Goal: Information Seeking & Learning: Learn about a topic

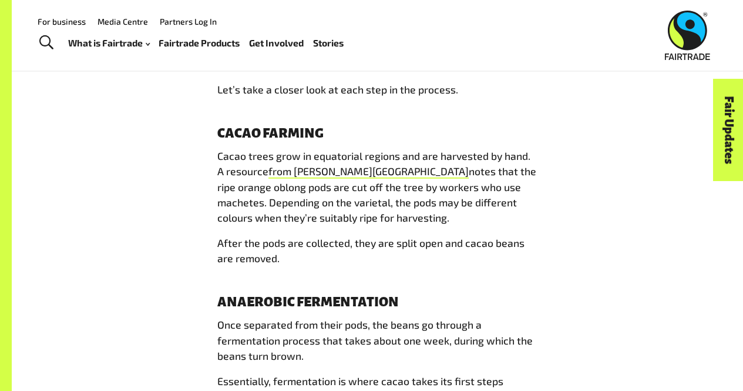
scroll to position [1534, 0]
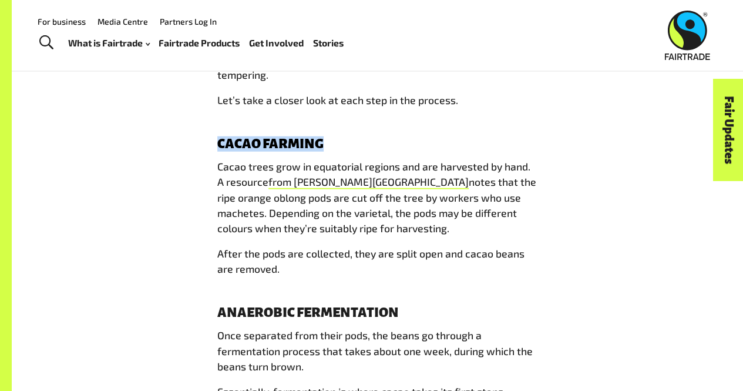
drag, startPoint x: 234, startPoint y: 126, endPoint x: 413, endPoint y: 134, distance: 178.8
copy h4 "Cacao farming"
click at [413, 137] on h4 "Cacao farming" at bounding box center [377, 144] width 321 height 15
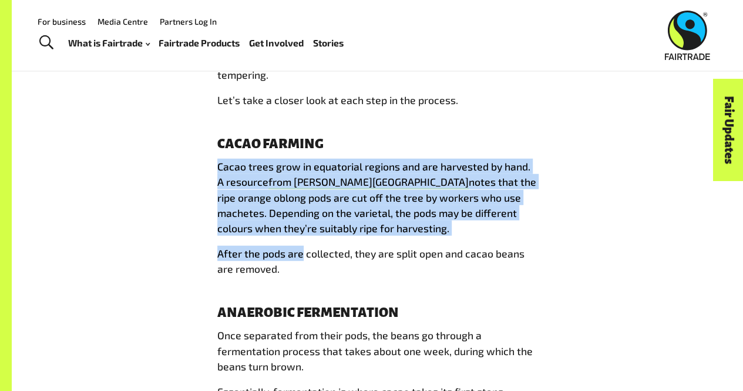
drag, startPoint x: 213, startPoint y: 145, endPoint x: 300, endPoint y: 247, distance: 134.2
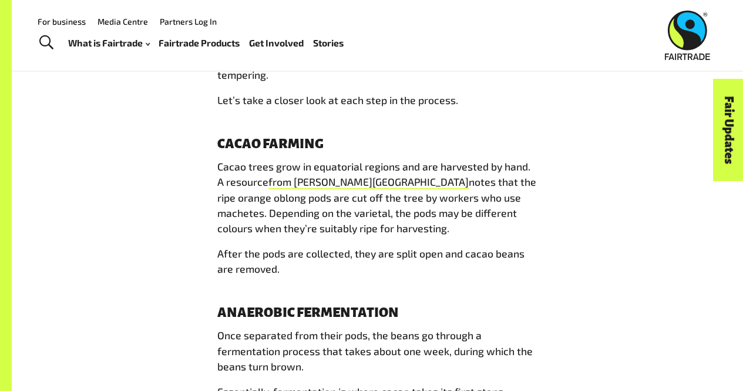
click at [311, 258] on p "After the pods are collected, they are split open and cacao beans are removed." at bounding box center [377, 261] width 321 height 31
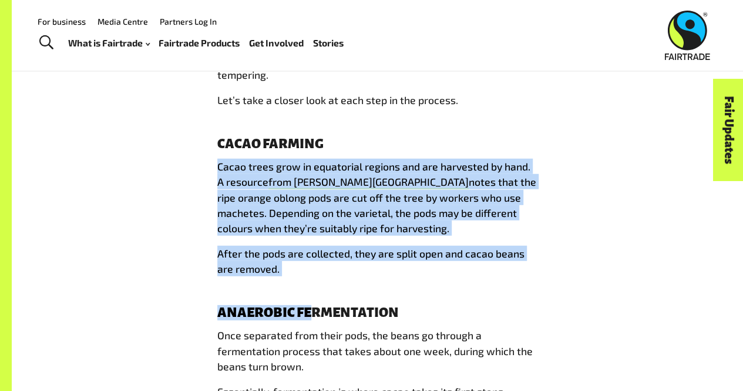
drag, startPoint x: 297, startPoint y: 257, endPoint x: 219, endPoint y: 156, distance: 127.8
copy div "Cacao trees grow in equatorial regions and are harvested by hand. A resource fr…"
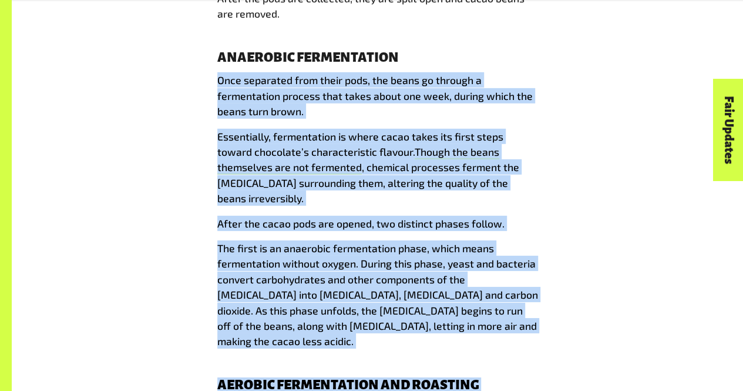
scroll to position [1793, 0]
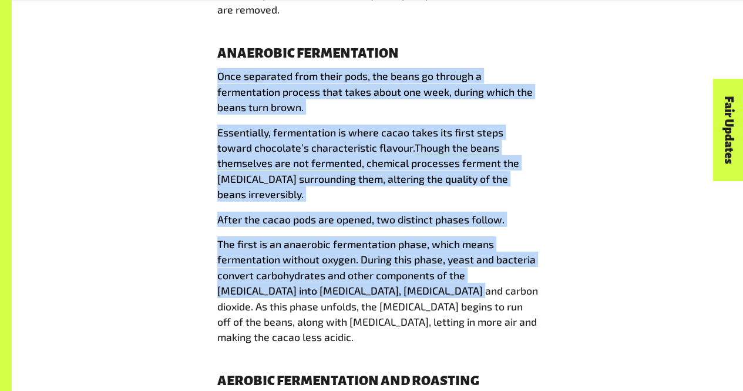
drag, startPoint x: 216, startPoint y: 189, endPoint x: 374, endPoint y: 263, distance: 174.0
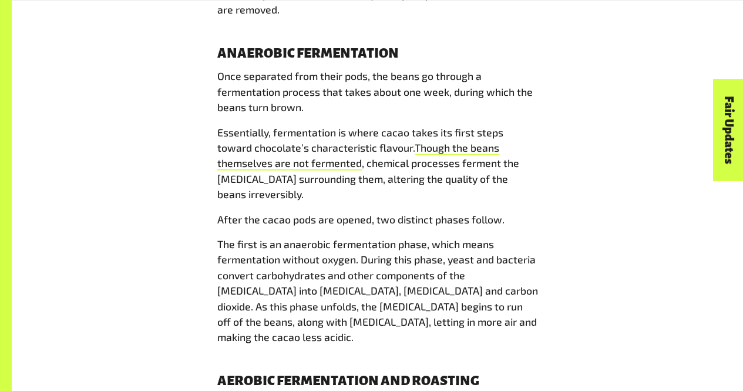
click at [383, 290] on span "The first is an anaerobic fermentation phase, which means fermentation without …" at bounding box center [377, 290] width 321 height 106
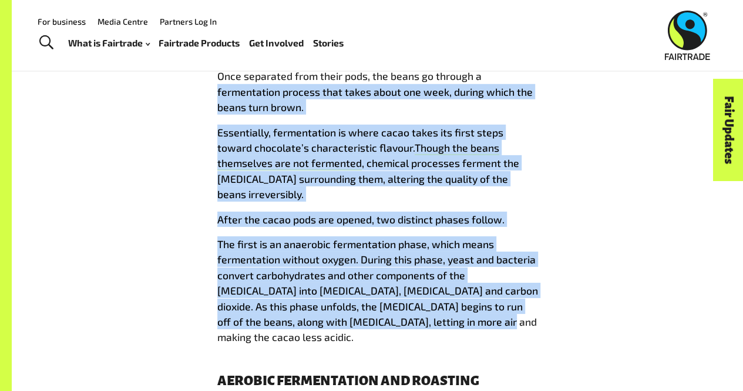
drag, startPoint x: 383, startPoint y: 290, endPoint x: 193, endPoint y: 78, distance: 285.5
copy div "fermentation process that takes about one week, during which the beans turn bro…"
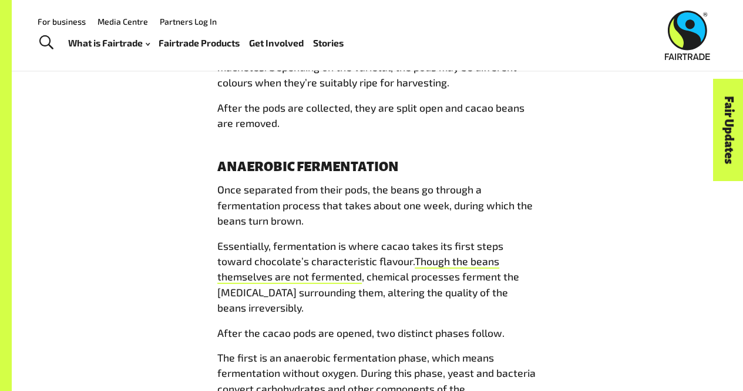
scroll to position [1669, 0]
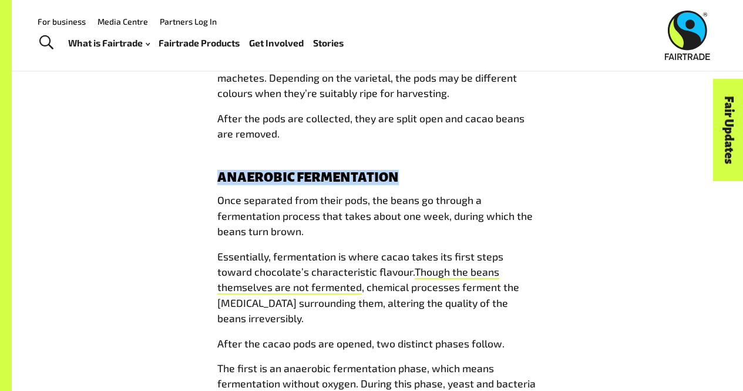
drag, startPoint x: 212, startPoint y: 162, endPoint x: 434, endPoint y: 170, distance: 222.3
copy h4 "Anaerobic Fermentation"
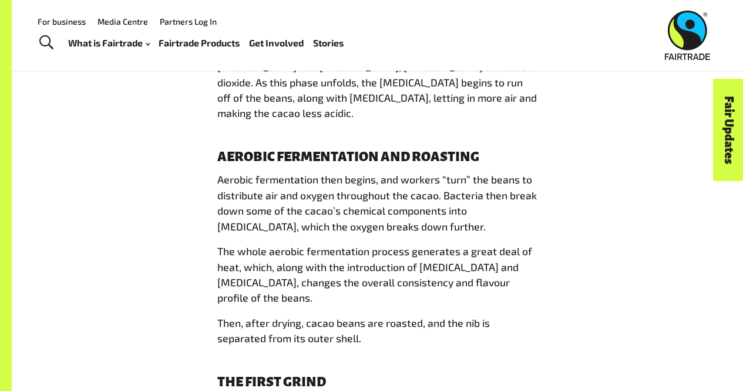
scroll to position [2012, 0]
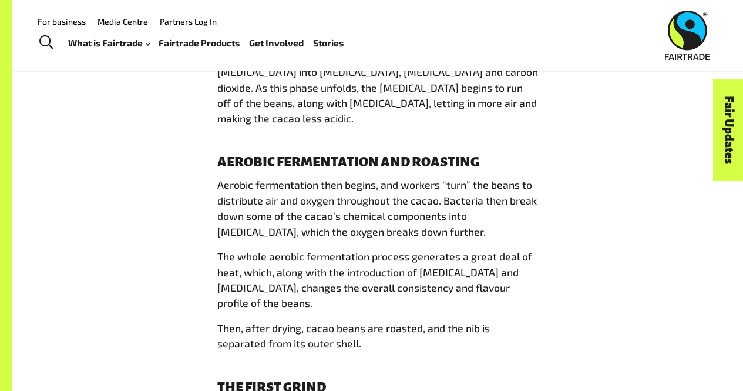
click at [729, 169] on link "Fair Updates" at bounding box center [729, 130] width 30 height 102
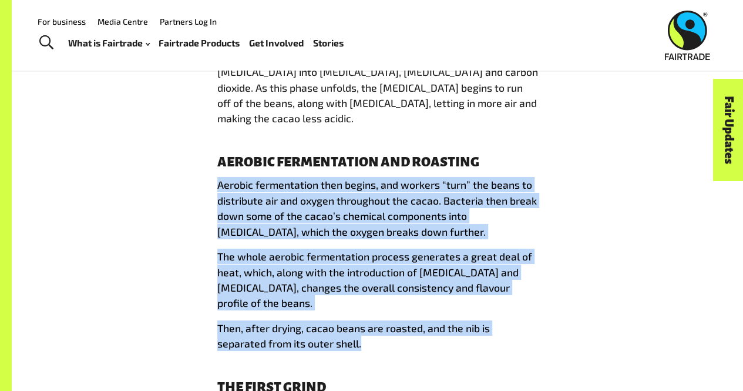
drag, startPoint x: 217, startPoint y: 133, endPoint x: 368, endPoint y: 281, distance: 211.5
click at [368, 281] on div "Have you ever wondered how chocolate is made? Explore this fascinating process …" at bounding box center [377, 0] width 321 height 2468
copy div "Aerobic fermentation then begins, and workers “turn” the beans to distribute ai…"
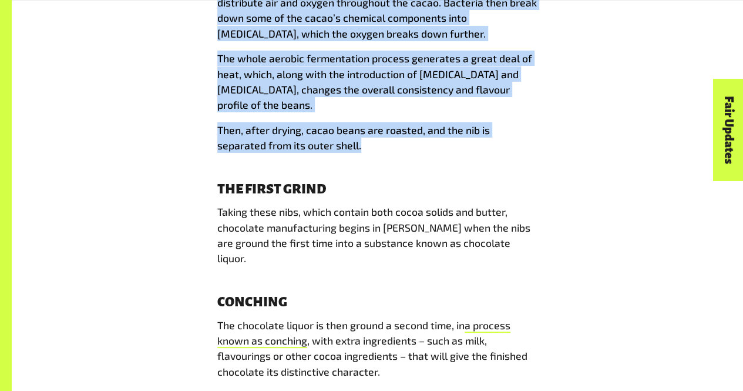
scroll to position [2221, 0]
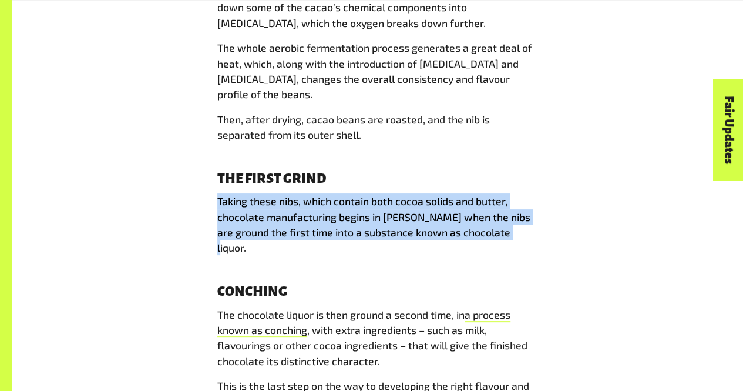
drag, startPoint x: 195, startPoint y: 133, endPoint x: 527, endPoint y: 170, distance: 334.1
click at [527, 170] on div "From farm to bar: How is chocolate made? 30 Jul 2020 Beloved the world over as …" at bounding box center [378, 245] width 670 height 4048
copy span "Taking these nibs, which contain both cocoa solids and butter, chocolate manufa…"
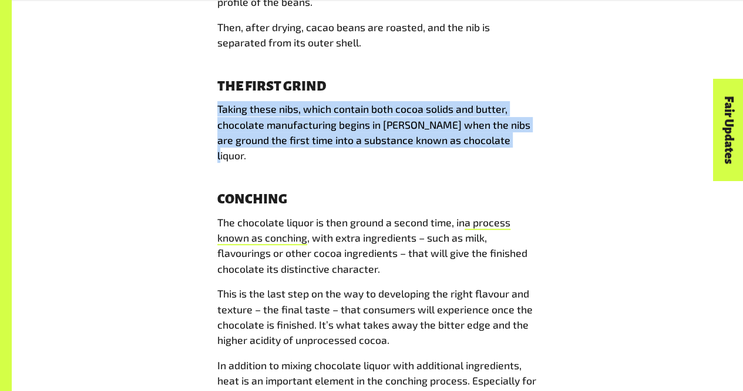
scroll to position [2318, 0]
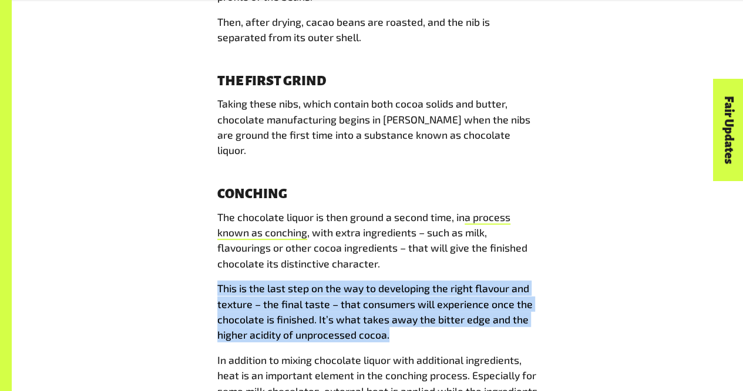
drag, startPoint x: 214, startPoint y: 209, endPoint x: 424, endPoint y: 254, distance: 215.3
click at [424, 254] on div "From farm to bar: How is chocolate made? 30 Jul 2020 Beloved the world over as …" at bounding box center [377, 148] width 335 height 4048
click at [171, 200] on div "From farm to bar: How is chocolate made? 30 Jul 2020 Beloved the world over as …" at bounding box center [378, 148] width 670 height 4048
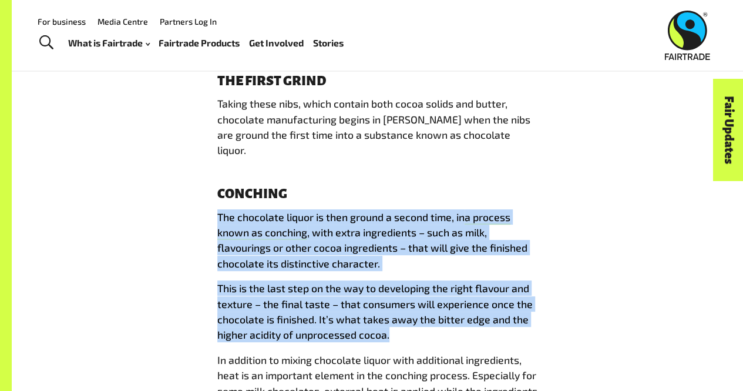
drag, startPoint x: 219, startPoint y: 130, endPoint x: 393, endPoint y: 255, distance: 214.4
copy div "The chocolate liquor is then ground a second time, in a process known as conchi…"
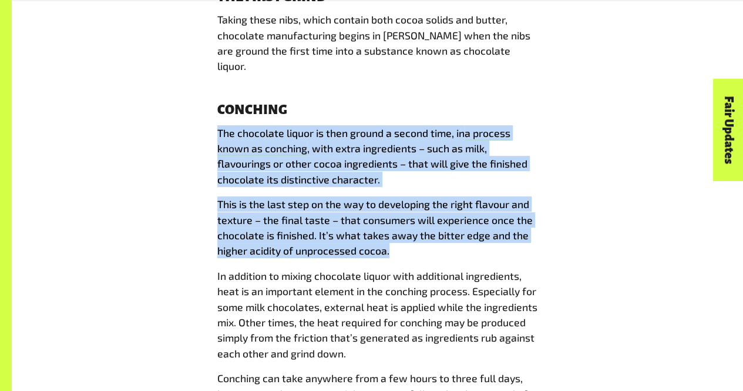
scroll to position [2397, 0]
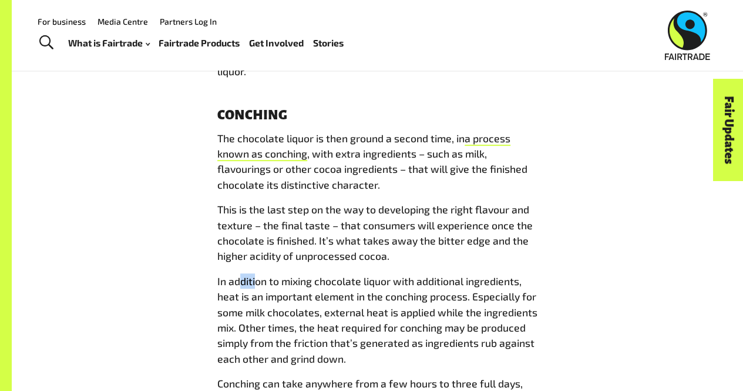
drag, startPoint x: 240, startPoint y: 207, endPoint x: 253, endPoint y: 211, distance: 13.4
click at [253, 274] on span "In addition to mixing chocolate liquor with additional ingredients, heat is an …" at bounding box center [377, 319] width 320 height 91
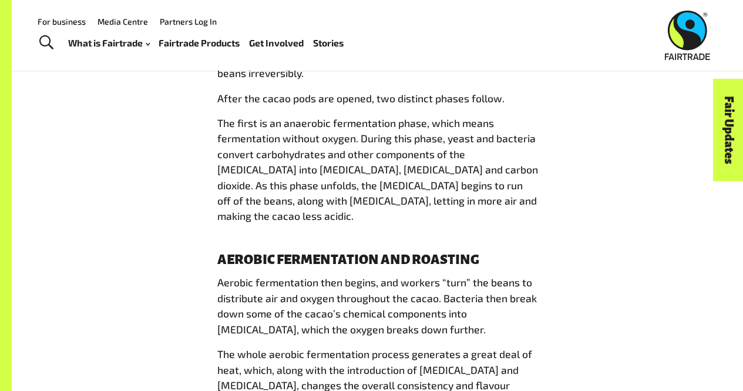
scroll to position [1910, 0]
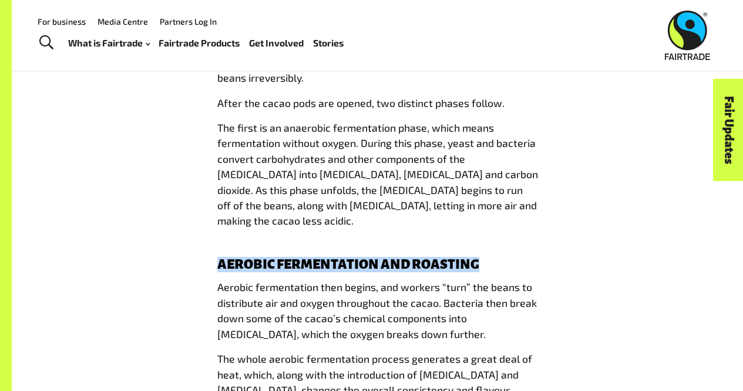
drag, startPoint x: 205, startPoint y: 217, endPoint x: 491, endPoint y: 215, distance: 286.2
copy h4 "Aerobic fermentation and roasting"
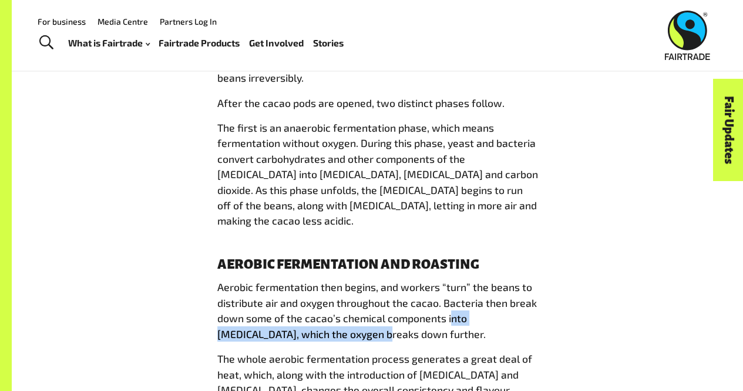
drag, startPoint x: 323, startPoint y: 289, endPoint x: 448, endPoint y: 281, distance: 125.4
click at [448, 281] on p "Aerobic fermentation then begins, and workers “turn” the beans to distribute ai…" at bounding box center [377, 310] width 321 height 62
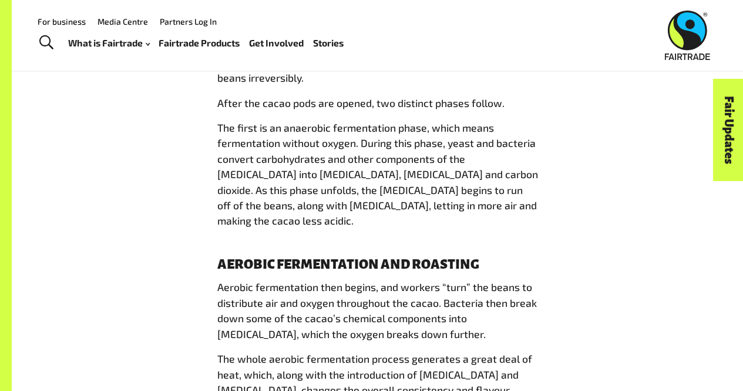
click at [440, 283] on p "Aerobic fermentation then begins, and workers “turn” the beans to distribute ai…" at bounding box center [377, 310] width 321 height 62
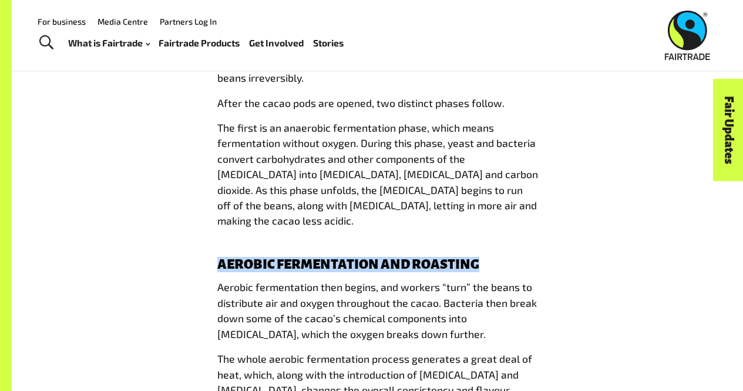
drag, startPoint x: 217, startPoint y: 220, endPoint x: 481, endPoint y: 206, distance: 264.3
click at [481, 206] on div "Have you ever wondered how chocolate is made? Explore this fascinating process …" at bounding box center [377, 102] width 321 height 2468
copy h4 "Aerobic fermentation and roasting"
click at [481, 206] on div "Have you ever wondered how chocolate is made? Explore this fascinating process …" at bounding box center [377, 102] width 321 height 2468
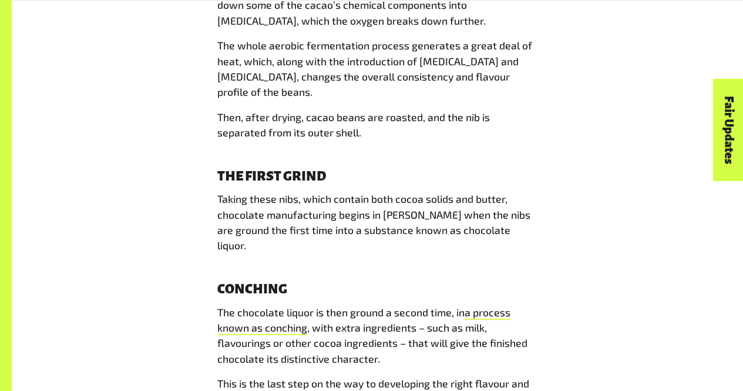
scroll to position [2260, 0]
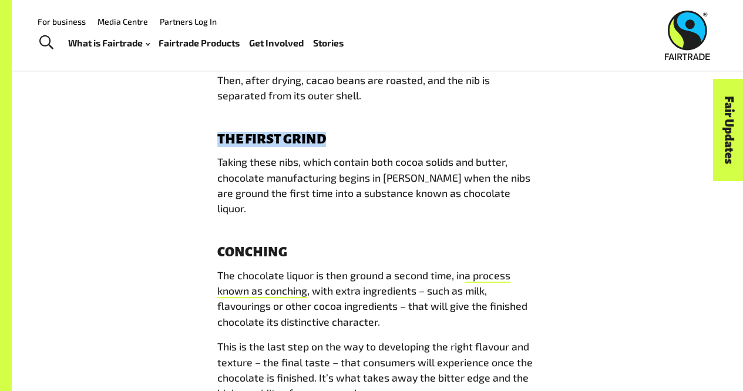
drag, startPoint x: 215, startPoint y: 77, endPoint x: 330, endPoint y: 75, distance: 115.2
click at [330, 75] on div "From farm to bar: How is chocolate made? 30 Jul 2020 Beloved the world over as …" at bounding box center [377, 206] width 335 height 4048
copy h4 "The first grind"
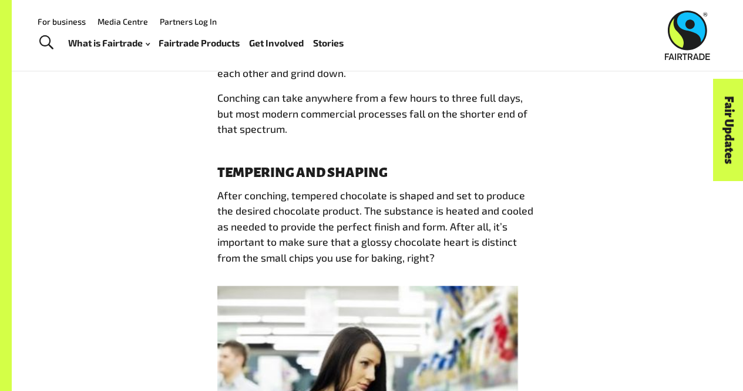
scroll to position [2672, 0]
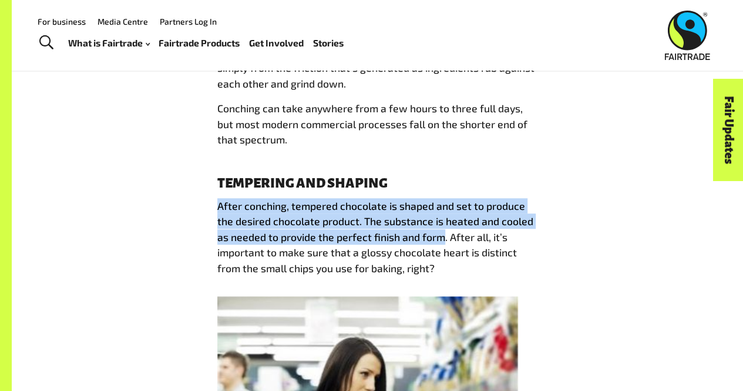
drag, startPoint x: 206, startPoint y: 128, endPoint x: 443, endPoint y: 164, distance: 238.9
copy span "After conching, tempered chocolate is shaped and set to produce the desired cho…"
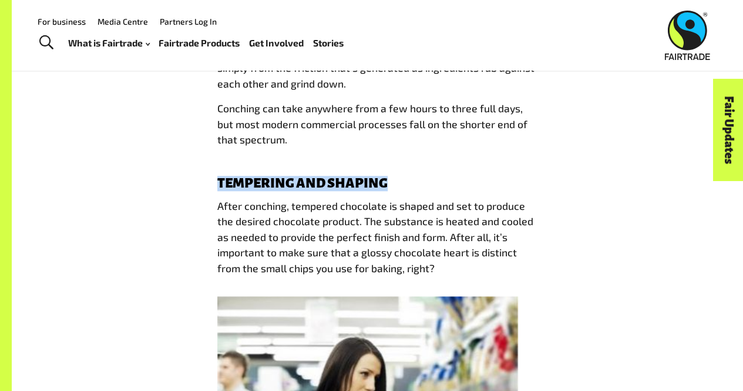
drag, startPoint x: 213, startPoint y: 103, endPoint x: 425, endPoint y: 105, distance: 212.7
copy h4 "Tempering and shaping"
